Goal: Information Seeking & Learning: Learn about a topic

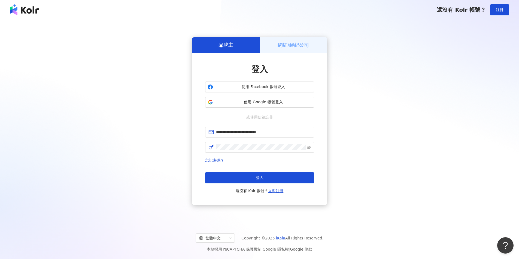
drag, startPoint x: 269, startPoint y: 181, endPoint x: 288, endPoint y: 259, distance: 80.2
click at [269, 181] on button "登入" at bounding box center [259, 178] width 109 height 11
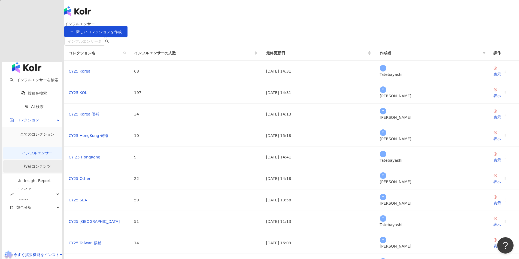
click at [24, 164] on link "投稿コンテンツ" at bounding box center [37, 166] width 27 height 4
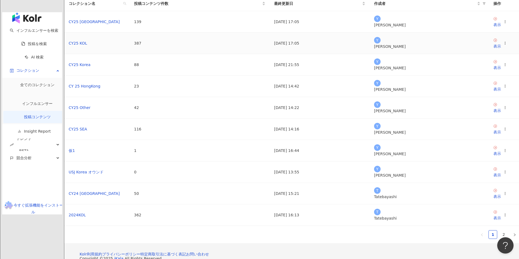
scroll to position [54, 0]
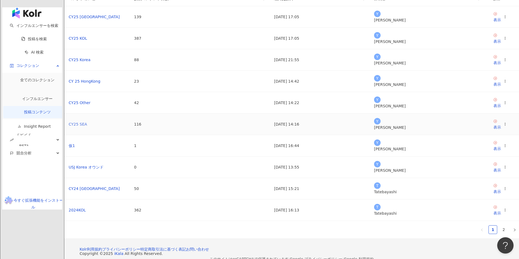
click at [87, 127] on link "CY25 SEA" at bounding box center [78, 124] width 19 height 4
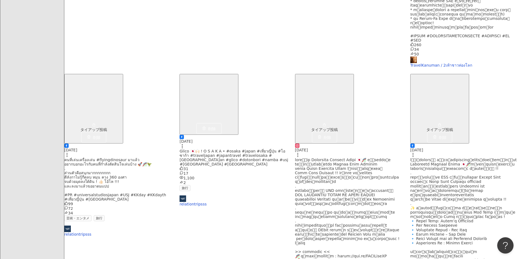
scroll to position [363, 0]
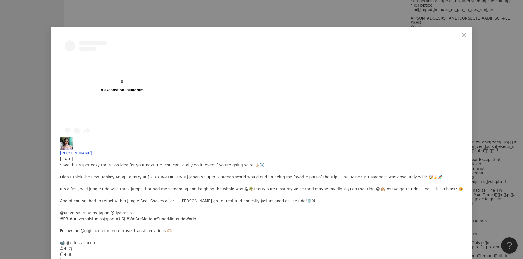
click at [331, 137] on div "Gigi 蕙绮 2025/06/25 Save this super easy transition idea for your next trip! You…" at bounding box center [261, 203] width 403 height 133
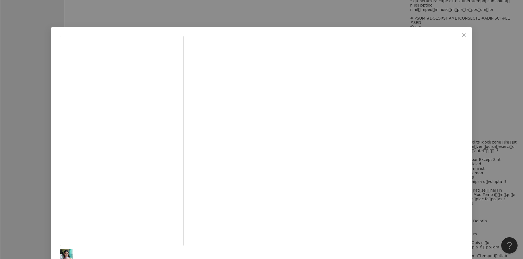
drag, startPoint x: 94, startPoint y: 24, endPoint x: 343, endPoint y: 22, distance: 248.9
click at [94, 22] on div "Gigi 蕙绮 2025/06/25 Save this super easy transition idea for your next trip! You…" at bounding box center [261, 129] width 523 height 259
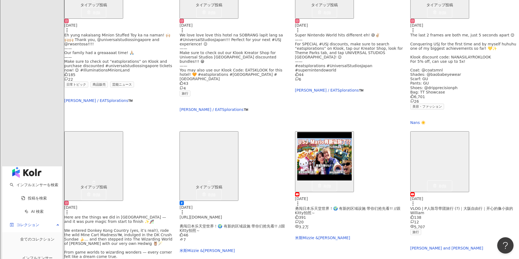
scroll to position [1488, 0]
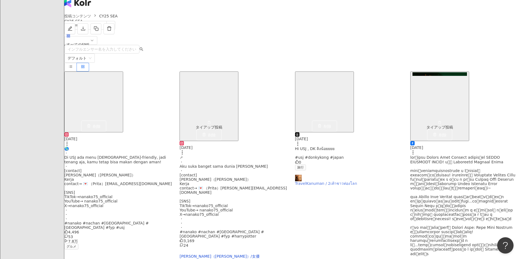
scroll to position [0, 0]
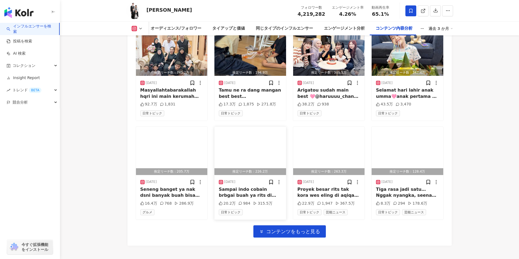
scroll to position [1744, 0]
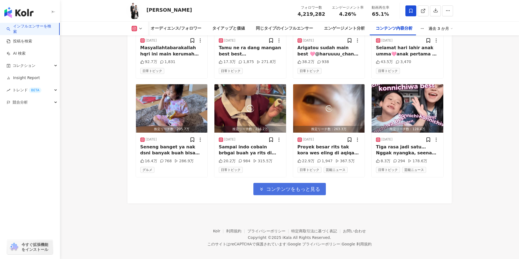
click at [291, 187] on span "コンテンツをもっと見る" at bounding box center [293, 190] width 54 height 6
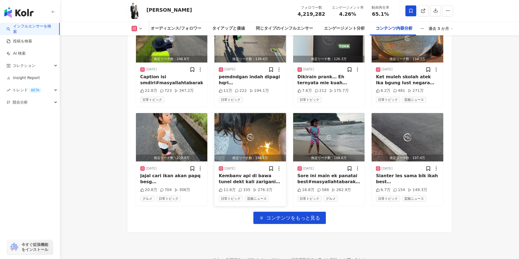
scroll to position [2041, 0]
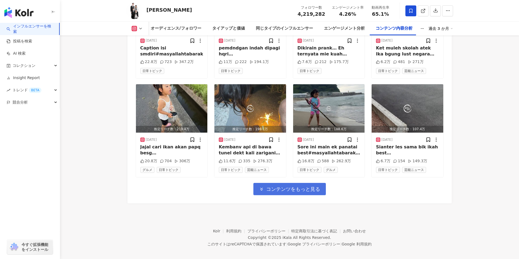
click at [269, 187] on span "コンテンツをもっと見る" at bounding box center [293, 190] width 54 height 6
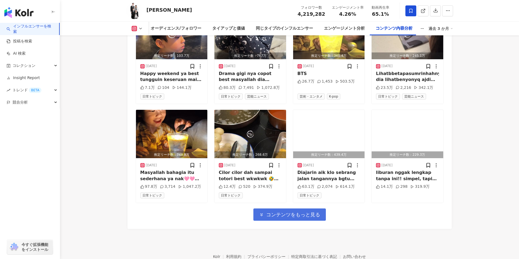
scroll to position [2339, 0]
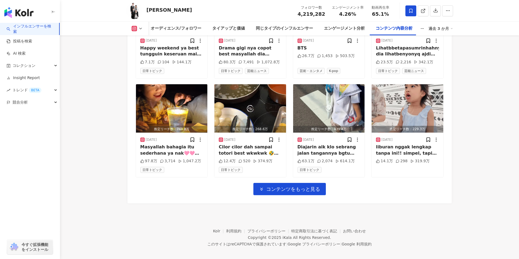
drag, startPoint x: 301, startPoint y: 181, endPoint x: 288, endPoint y: 151, distance: 32.2
click at [299, 183] on button "コンテンツをもっと見る" at bounding box center [289, 189] width 72 height 12
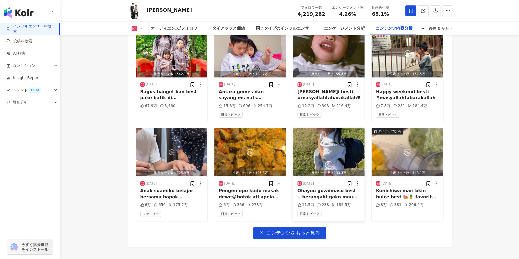
scroll to position [2636, 0]
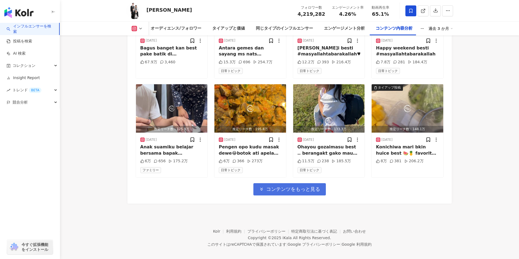
drag, startPoint x: 290, startPoint y: 182, endPoint x: 287, endPoint y: 143, distance: 38.8
click at [290, 187] on span "コンテンツをもっと見る" at bounding box center [293, 190] width 54 height 6
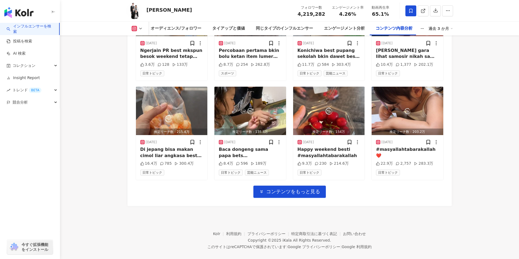
scroll to position [2934, 0]
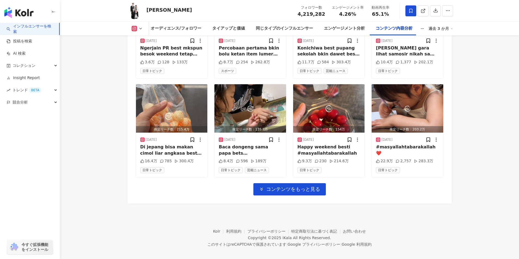
click at [288, 187] on span "コンテンツをもっと見る" at bounding box center [293, 190] width 54 height 6
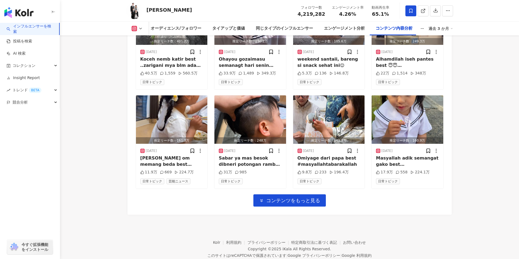
scroll to position [3232, 0]
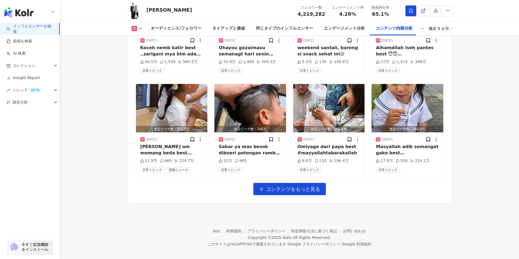
click at [287, 187] on span "コンテンツをもっと見る" at bounding box center [293, 190] width 54 height 6
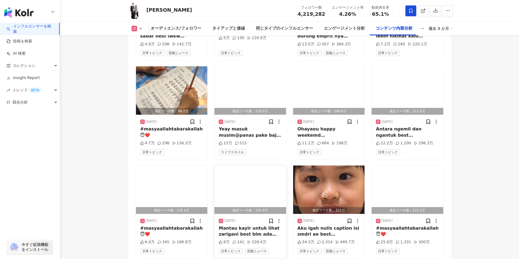
scroll to position [3529, 0]
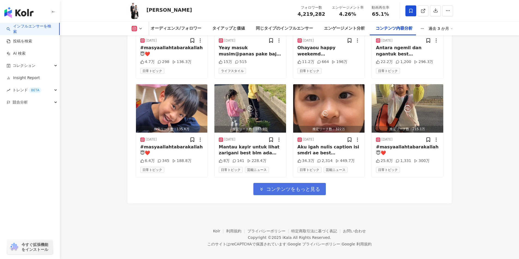
click at [280, 187] on span "コンテンツをもっと見る" at bounding box center [293, 190] width 54 height 6
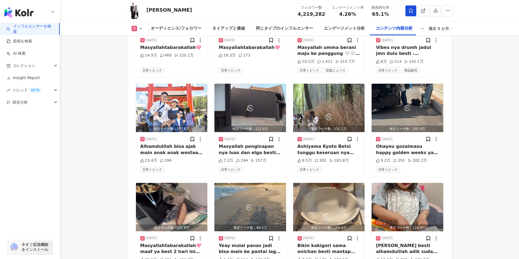
scroll to position [3783, 0]
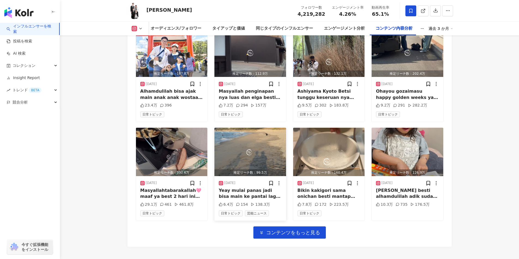
click at [273, 227] on button "コンテンツをもっと見る" at bounding box center [289, 233] width 72 height 12
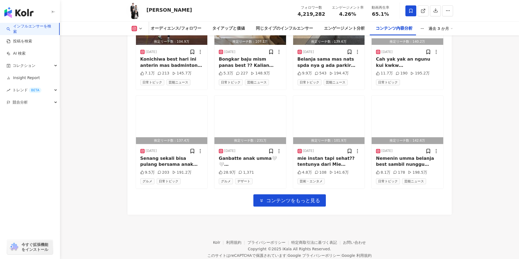
scroll to position [4125, 0]
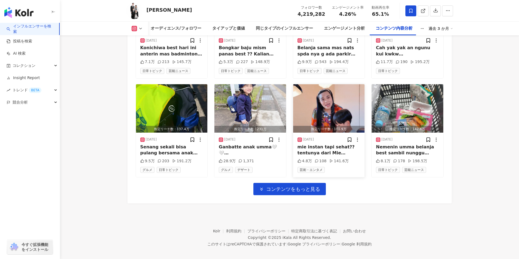
drag, startPoint x: 286, startPoint y: 183, endPoint x: 293, endPoint y: 96, distance: 87.4
click at [286, 187] on span "コンテンツをもっと見る" at bounding box center [293, 190] width 54 height 6
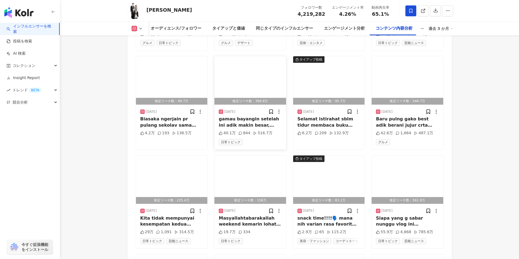
scroll to position [4324, 0]
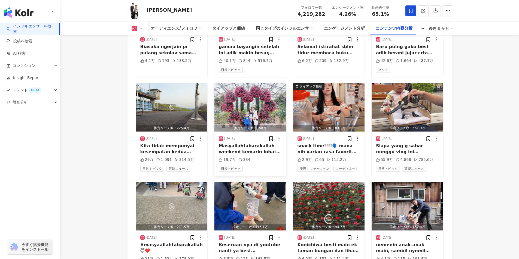
click at [241, 125] on div "推定リーチ数：158万" at bounding box center [250, 128] width 72 height 7
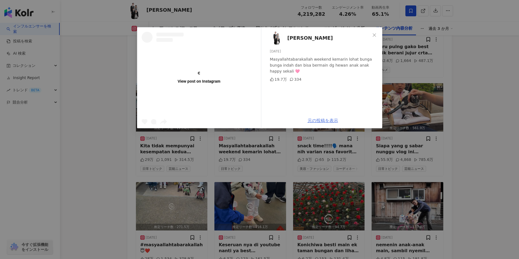
click at [321, 123] on link "元の投稿を表示" at bounding box center [322, 120] width 30 height 5
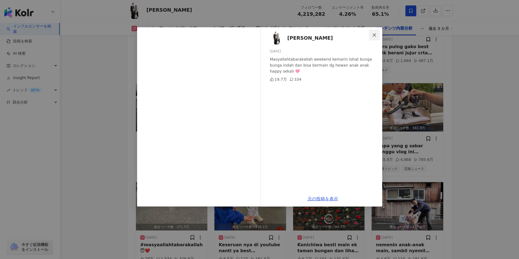
click at [373, 37] on icon "close" at bounding box center [374, 35] width 4 height 4
